Goal: Task Accomplishment & Management: Use online tool/utility

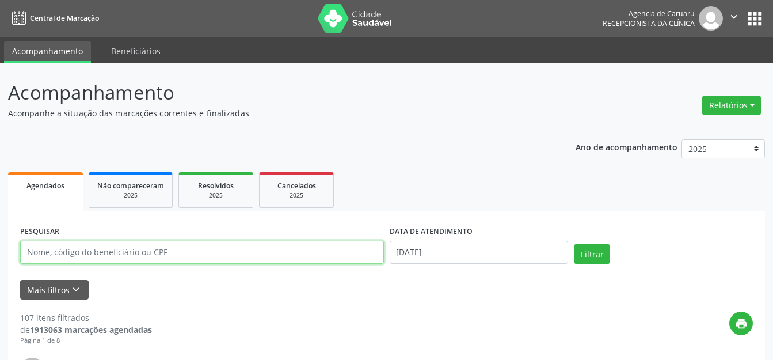
click at [236, 242] on input "text" at bounding box center [202, 252] width 364 height 23
click at [234, 249] on input "text" at bounding box center [202, 252] width 364 height 23
type input "ULISSES [PERSON_NAME]"
click at [459, 256] on input "[DATE]" at bounding box center [479, 252] width 179 height 23
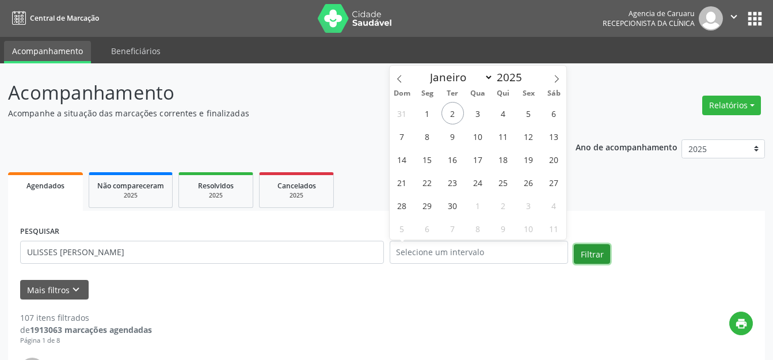
click at [581, 248] on button "Filtrar" at bounding box center [592, 254] width 36 height 20
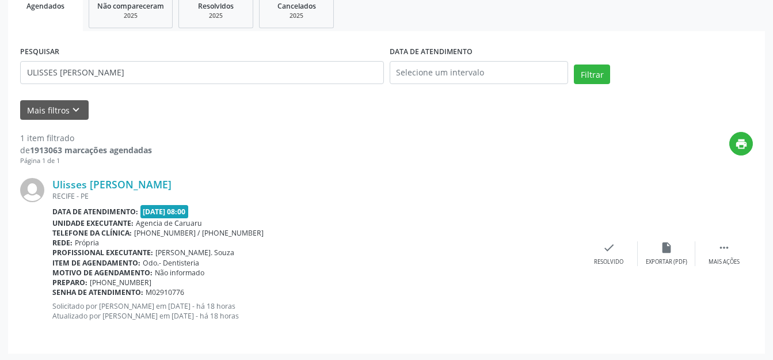
scroll to position [181, 0]
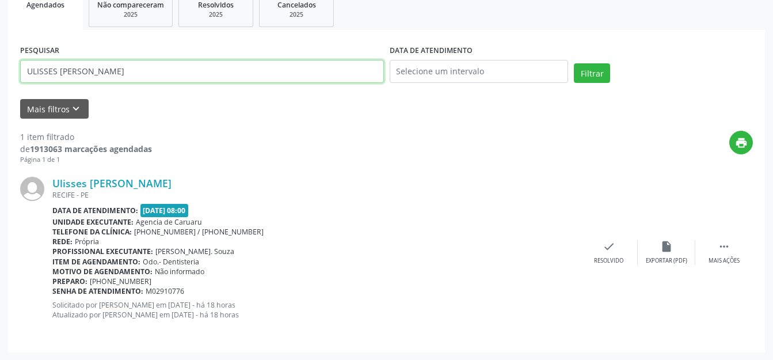
drag, startPoint x: 222, startPoint y: 69, endPoint x: 20, endPoint y: 72, distance: 202.0
click at [0, 77] on div "Acompanhamento Acompanhe a situação das marcações correntes e finalizadas Relat…" at bounding box center [386, 122] width 773 height 478
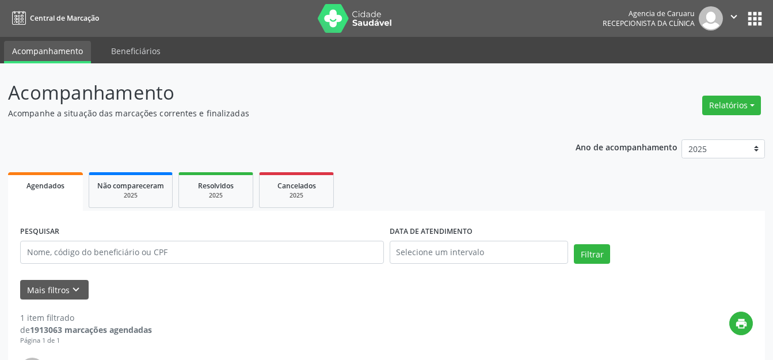
click at [531, 123] on div "Acompanhamento Acompanhe a situação das marcações correntes e finalizadas Relat…" at bounding box center [386, 305] width 757 height 455
click at [715, 92] on div "Relatórios Agendamentos Procedimentos realizados" at bounding box center [731, 106] width 67 height 28
click at [718, 108] on button "Relatórios" at bounding box center [731, 106] width 59 height 20
click at [694, 125] on link "Agendamentos" at bounding box center [700, 130] width 124 height 16
select select "8"
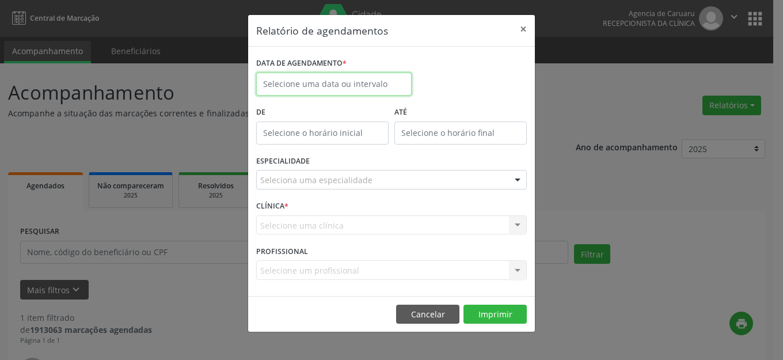
click at [360, 87] on body "Central de Marcação Agencia de [GEOGRAPHIC_DATA] Recepcionista da clínica  Con…" at bounding box center [391, 180] width 783 height 360
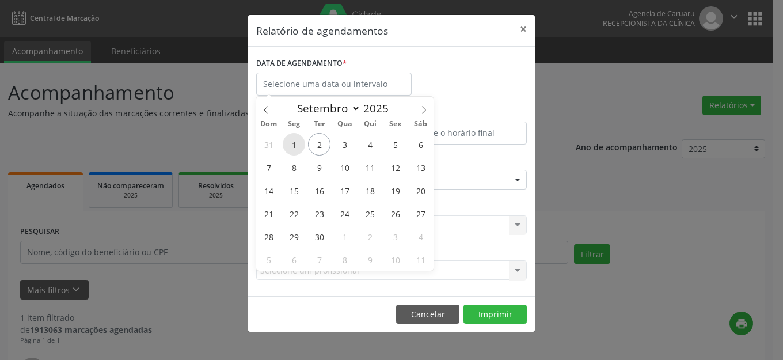
click at [299, 144] on span "1" at bounding box center [294, 144] width 22 height 22
type input "[DATE]"
click at [299, 144] on span "1" at bounding box center [294, 144] width 22 height 22
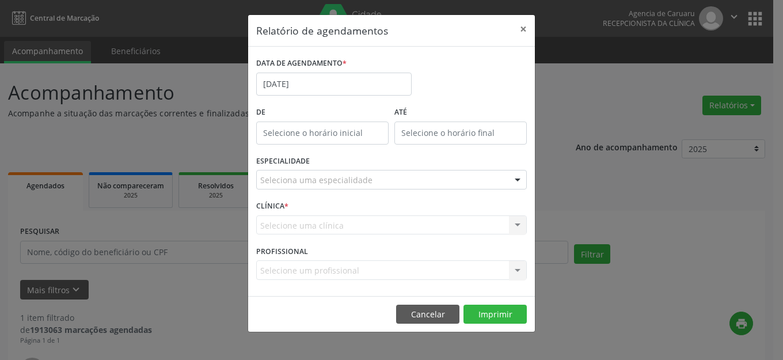
drag, startPoint x: 294, startPoint y: 176, endPoint x: 294, endPoint y: 183, distance: 6.9
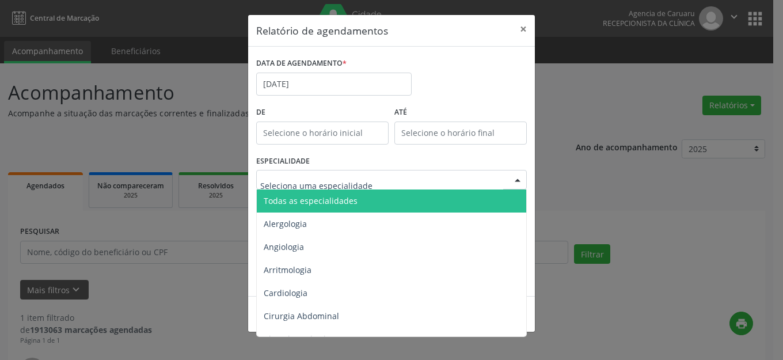
click at [296, 195] on span "Todas as especialidades" at bounding box center [311, 200] width 94 height 11
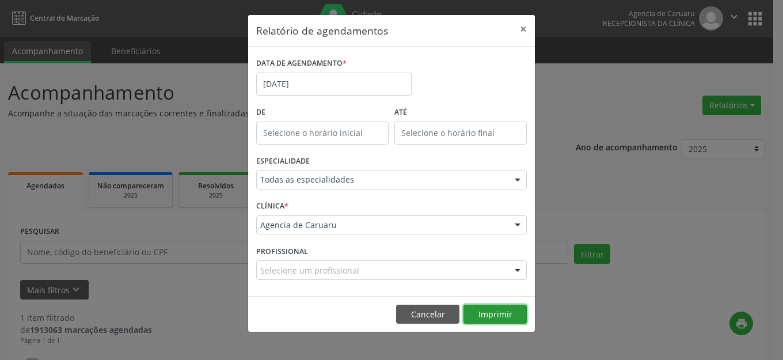
click at [512, 318] on button "Imprimir" at bounding box center [494, 314] width 63 height 20
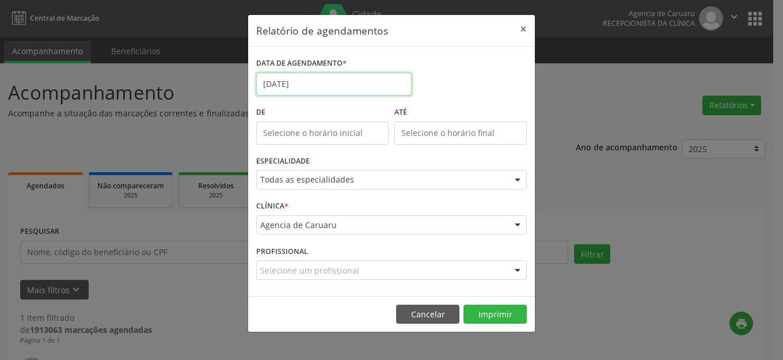
click at [361, 86] on input "[DATE]" at bounding box center [333, 84] width 155 height 23
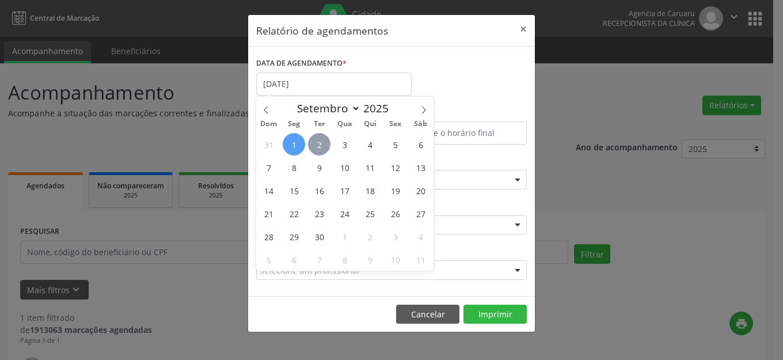
click at [313, 136] on span "2" at bounding box center [319, 144] width 22 height 22
type input "[DATE]"
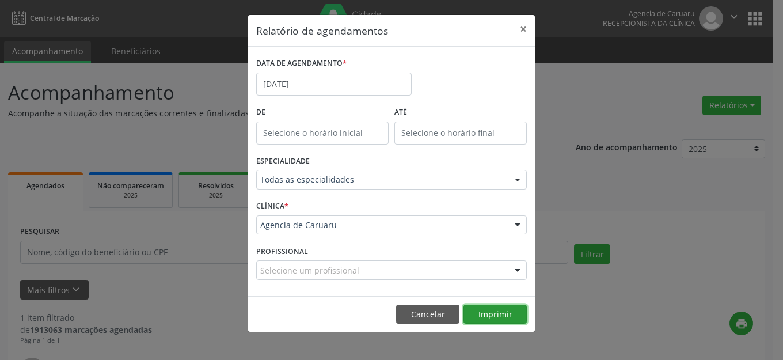
click at [483, 312] on button "Imprimir" at bounding box center [494, 314] width 63 height 20
click at [526, 29] on button "×" at bounding box center [523, 29] width 23 height 28
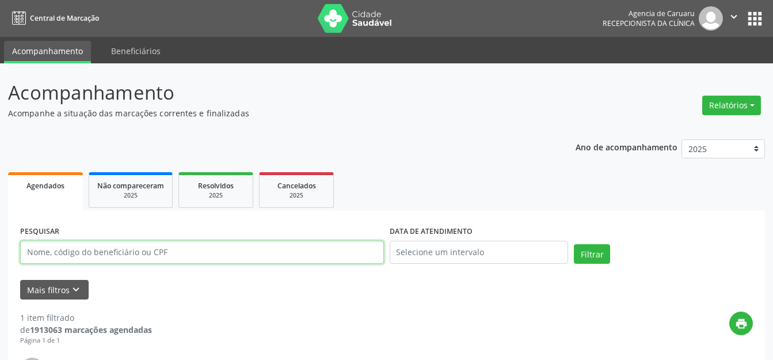
click at [242, 255] on input "text" at bounding box center [202, 252] width 364 height 23
click at [219, 261] on input "text" at bounding box center [202, 252] width 364 height 23
paste input "[PERSON_NAME]"
click at [599, 253] on button "Filtrar" at bounding box center [592, 254] width 36 height 20
drag, startPoint x: 188, startPoint y: 258, endPoint x: 0, endPoint y: 251, distance: 187.8
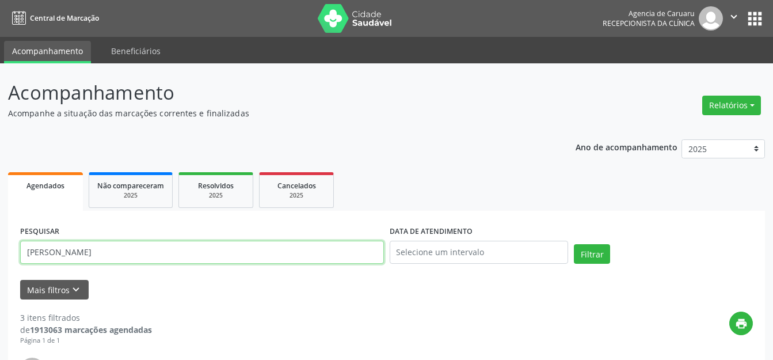
paste input "[PERSON_NAME]"
type input "[PERSON_NAME]"
click at [600, 261] on button "Filtrar" at bounding box center [592, 254] width 36 height 20
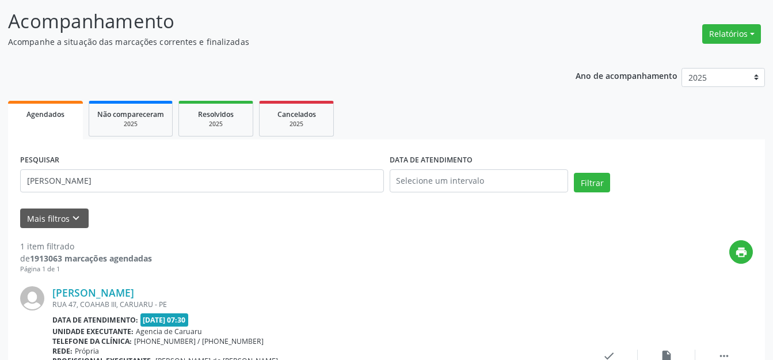
scroll to position [66, 0]
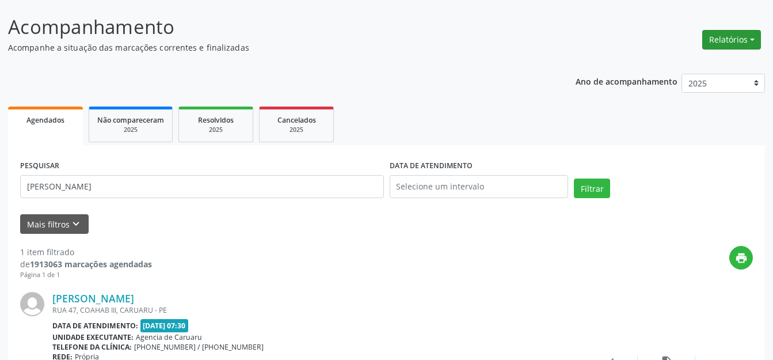
click at [717, 39] on button "Relatórios" at bounding box center [731, 40] width 59 height 20
click at [702, 65] on link "Agendamentos" at bounding box center [700, 64] width 124 height 16
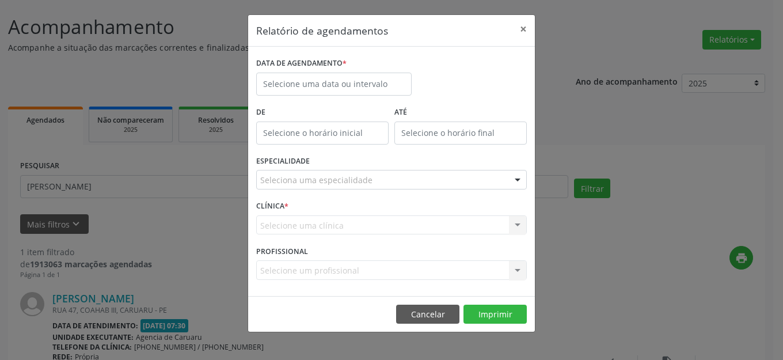
click at [337, 72] on label "DATA DE AGENDAMENTO *" at bounding box center [301, 64] width 90 height 18
click at [337, 87] on input "text" at bounding box center [333, 84] width 155 height 23
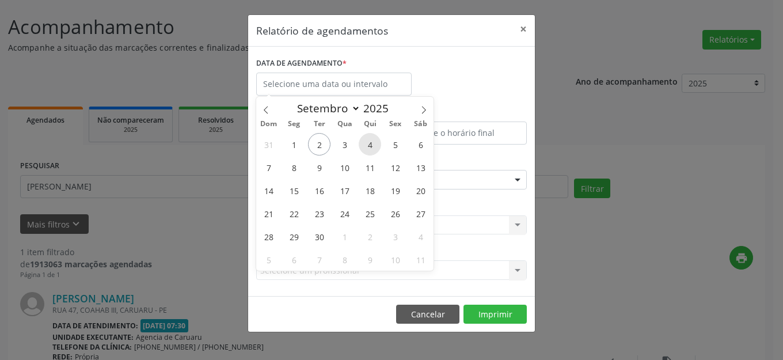
click at [380, 143] on span "4" at bounding box center [370, 144] width 22 height 22
type input "[DATE]"
click at [379, 143] on span "4" at bounding box center [370, 144] width 22 height 22
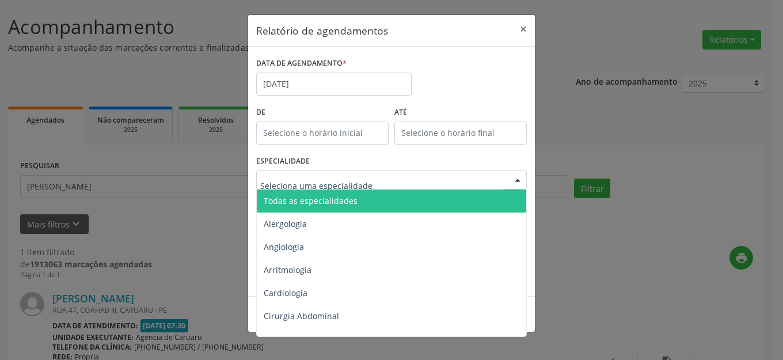
click at [367, 197] on span "Todas as especialidades" at bounding box center [392, 200] width 271 height 23
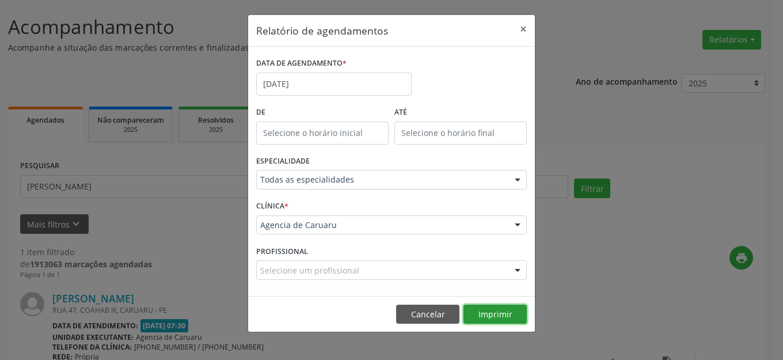
click at [501, 315] on button "Imprimir" at bounding box center [494, 314] width 63 height 20
click at [529, 28] on button "×" at bounding box center [523, 29] width 23 height 28
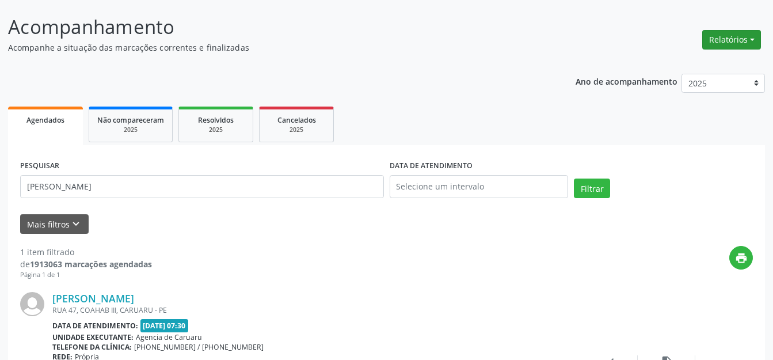
click at [725, 34] on button "Relatórios" at bounding box center [731, 40] width 59 height 20
click at [686, 66] on link "Agendamentos" at bounding box center [700, 64] width 124 height 16
select select "8"
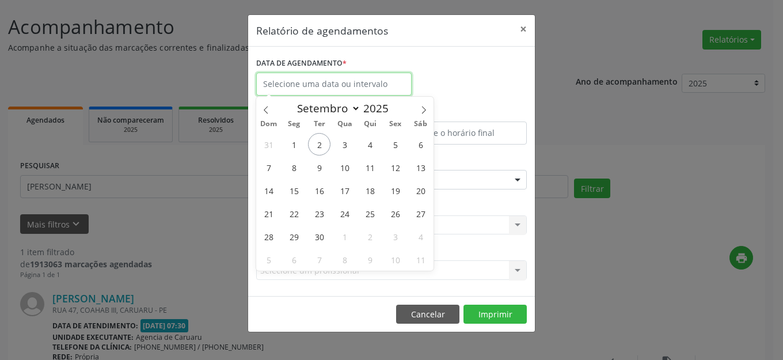
click at [333, 77] on input "text" at bounding box center [333, 84] width 155 height 23
click at [401, 139] on span "5" at bounding box center [395, 144] width 22 height 22
type input "05/09/2025"
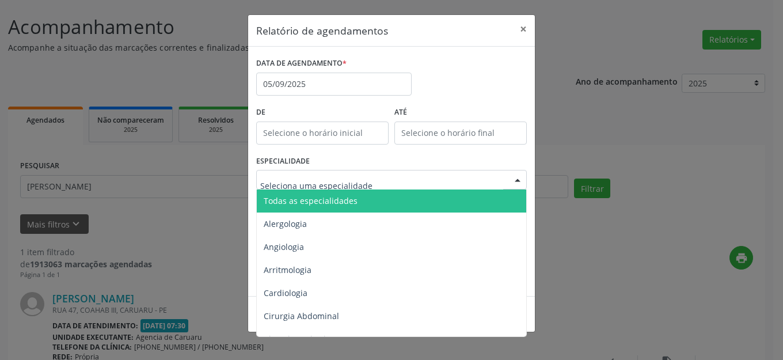
click at [329, 197] on span "Todas as especialidades" at bounding box center [311, 200] width 94 height 11
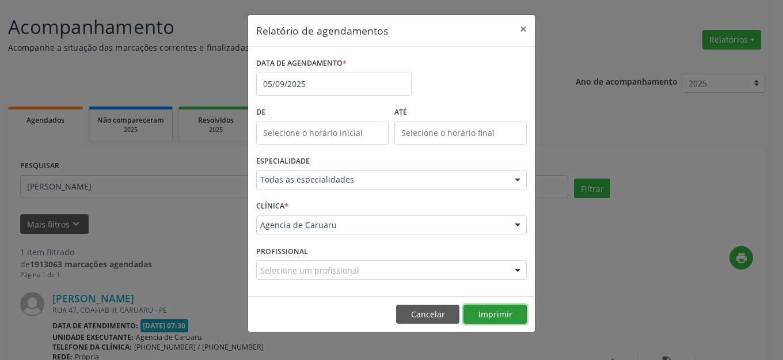
click at [484, 314] on button "Imprimir" at bounding box center [494, 314] width 63 height 20
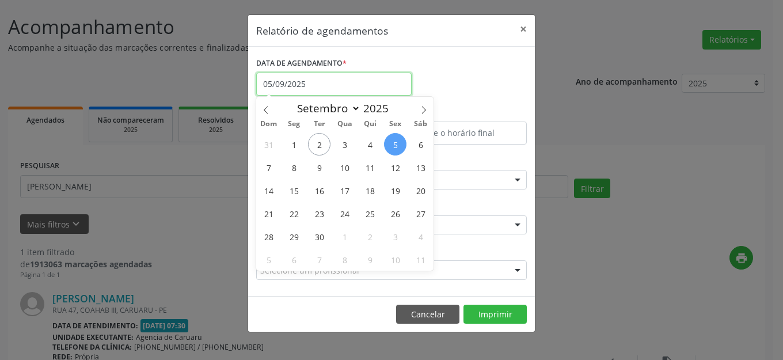
click at [353, 80] on input "05/09/2025" at bounding box center [333, 84] width 155 height 23
click at [524, 28] on button "×" at bounding box center [523, 29] width 23 height 28
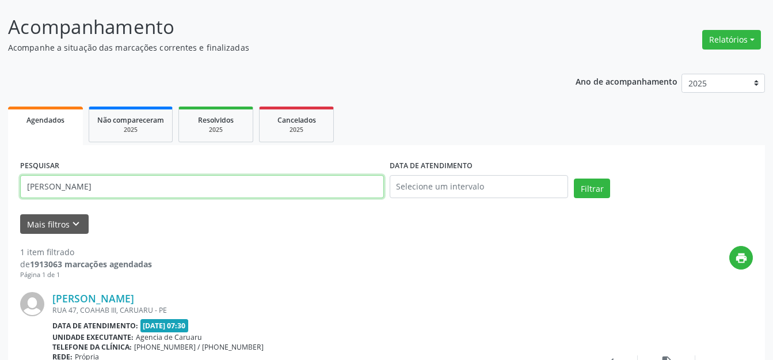
drag, startPoint x: 174, startPoint y: 184, endPoint x: 1, endPoint y: 257, distance: 188.6
click at [1, 257] on div "Acompanhamento Acompanhe a situação das marcações correntes e finalizadas Relat…" at bounding box center [386, 237] width 773 height 478
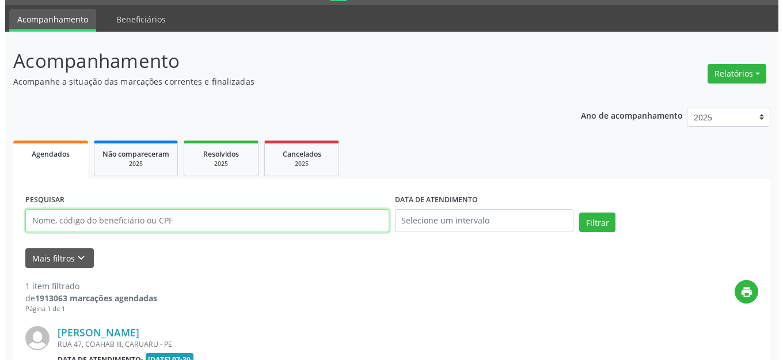
scroll to position [0, 0]
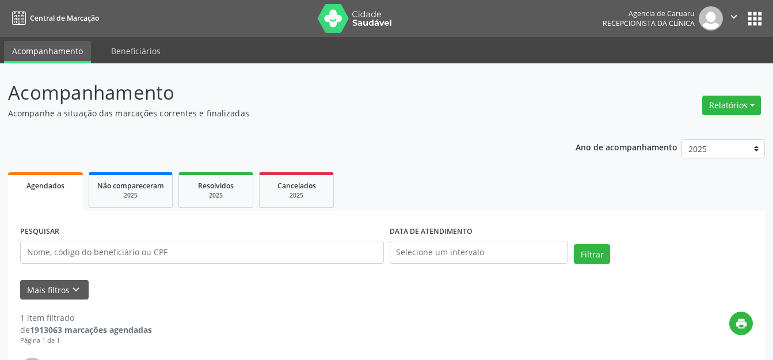
click at [504, 105] on p "Acompanhamento" at bounding box center [273, 92] width 530 height 29
click at [712, 104] on button "Relatórios" at bounding box center [731, 106] width 59 height 20
click at [698, 126] on link "Agendamentos" at bounding box center [700, 130] width 124 height 16
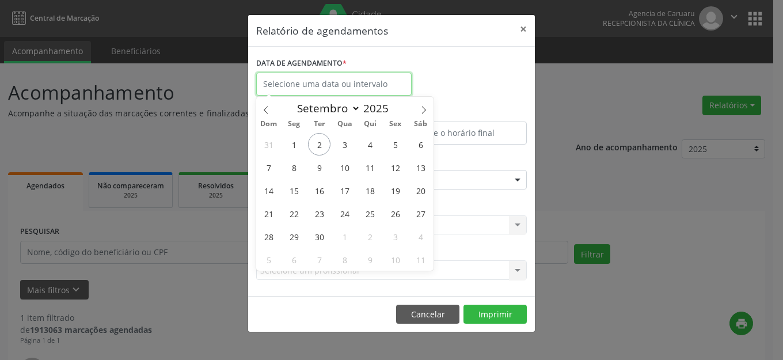
click at [344, 87] on input "text" at bounding box center [333, 84] width 155 height 23
click at [320, 146] on span "2" at bounding box center [319, 144] width 22 height 22
type input "[DATE]"
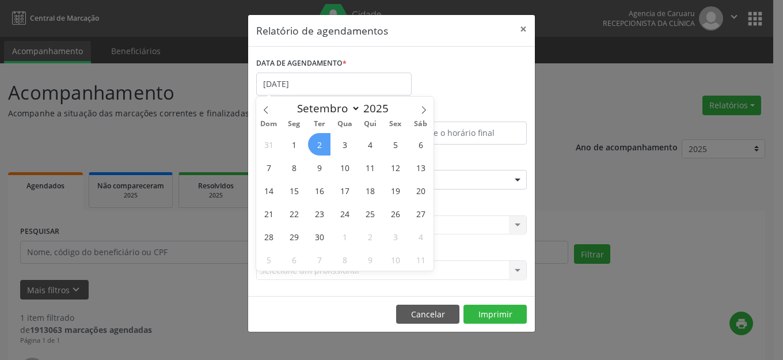
click at [320, 146] on span "2" at bounding box center [319, 144] width 22 height 22
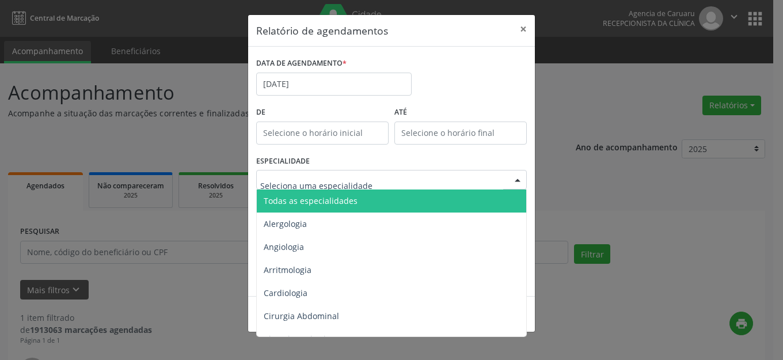
click at [350, 192] on span "Todas as especialidades" at bounding box center [392, 200] width 271 height 23
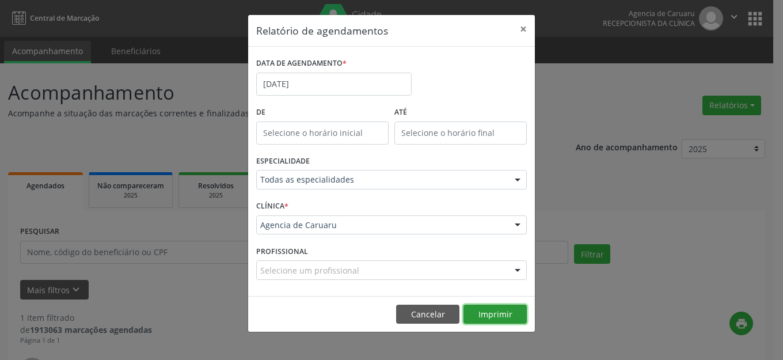
click at [506, 316] on button "Imprimir" at bounding box center [494, 314] width 63 height 20
